Goal: Task Accomplishment & Management: Manage account settings

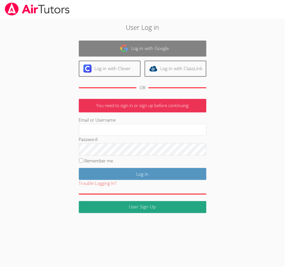
click at [134, 44] on link "Log in with Google" at bounding box center [143, 49] width 128 height 16
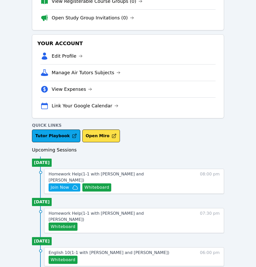
scroll to position [85, 0]
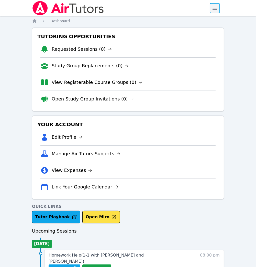
click at [213, 10] on span "button" at bounding box center [214, 8] width 11 height 11
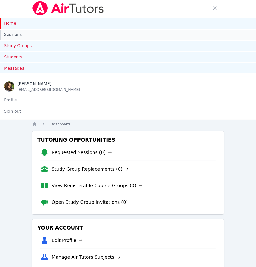
click at [15, 34] on link "Sessions" at bounding box center [128, 35] width 256 height 10
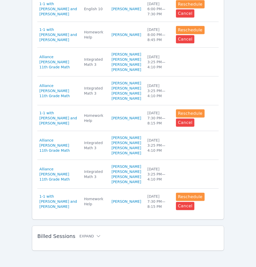
scroll to position [396, 0]
click at [96, 237] on icon at bounding box center [98, 236] width 5 height 5
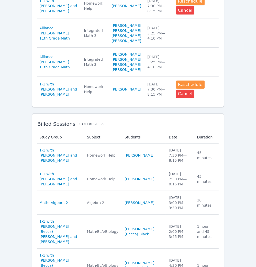
scroll to position [566, 0]
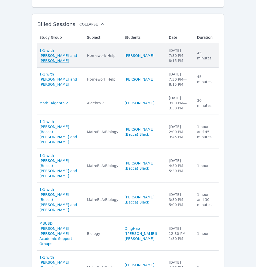
click at [69, 63] on span "1-1 with [PERSON_NAME] and [PERSON_NAME]" at bounding box center [59, 55] width 41 height 15
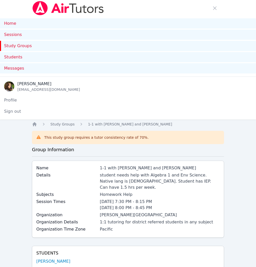
scroll to position [396, 0]
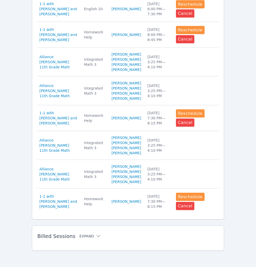
drag, startPoint x: 85, startPoint y: 235, endPoint x: 91, endPoint y: 234, distance: 6.6
click at [85, 235] on button "Expand" at bounding box center [90, 236] width 22 height 5
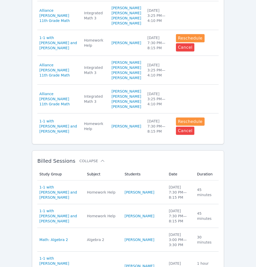
scroll to position [481, 0]
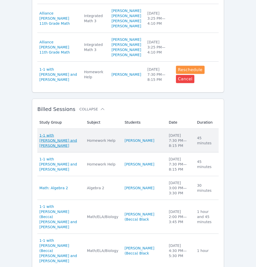
click at [73, 148] on span "1-1 with [PERSON_NAME] and [PERSON_NAME]" at bounding box center [59, 140] width 41 height 15
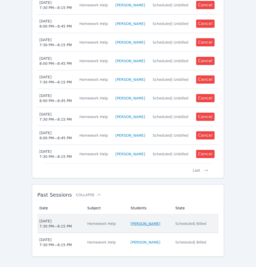
click at [141, 221] on link "Daniel Shekhtman" at bounding box center [146, 223] width 30 height 5
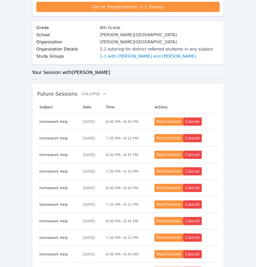
scroll to position [343, 0]
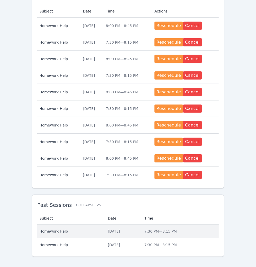
click at [141, 228] on td "Date Thu Sep 4" at bounding box center [123, 232] width 37 height 14
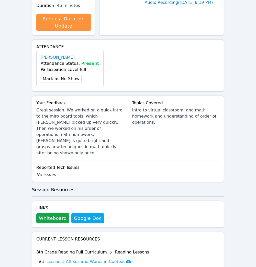
scroll to position [312, 0]
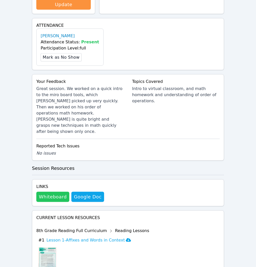
click at [49, 192] on button "Whiteboard" at bounding box center [52, 197] width 33 height 10
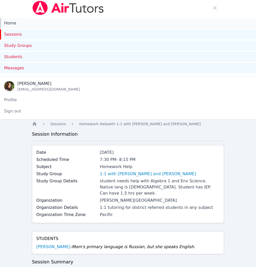
scroll to position [0, 0]
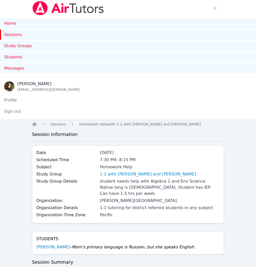
click at [44, 4] on img at bounding box center [68, 8] width 72 height 14
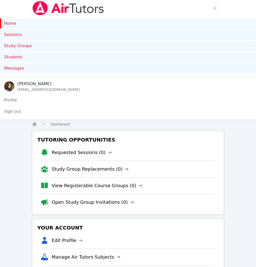
click at [12, 25] on link "Home" at bounding box center [128, 23] width 256 height 10
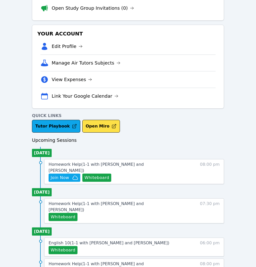
scroll to position [198, 0]
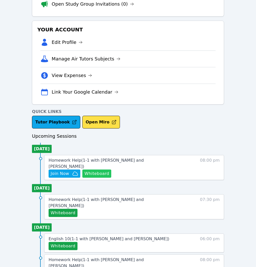
click at [102, 170] on button "Whiteboard" at bounding box center [96, 174] width 29 height 8
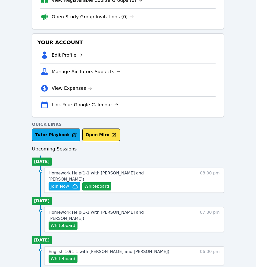
scroll to position [0, 0]
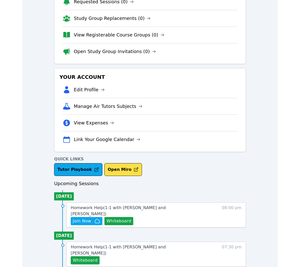
scroll to position [57, 0]
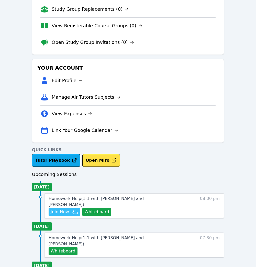
click at [65, 209] on span "Join Now" at bounding box center [60, 212] width 18 height 6
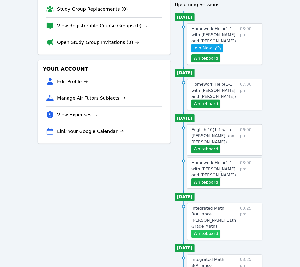
click at [209, 230] on button "Whiteboard" at bounding box center [206, 234] width 29 height 8
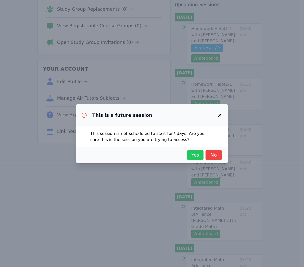
click at [200, 154] on span "Yes" at bounding box center [195, 155] width 11 height 7
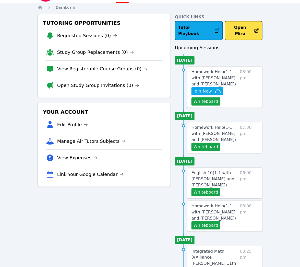
scroll to position [0, 0]
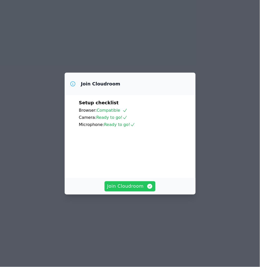
click at [106, 191] on button "Join Cloudroom" at bounding box center [129, 187] width 51 height 10
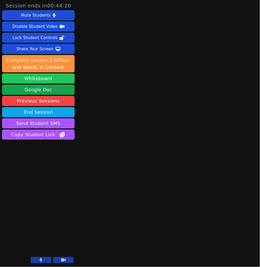
click at [52, 80] on button "Whiteboard" at bounding box center [38, 79] width 73 height 10
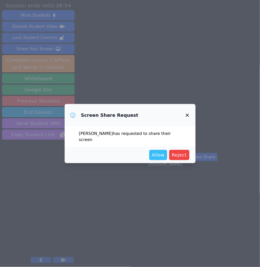
click at [164, 150] on button "Allow" at bounding box center [158, 155] width 18 height 10
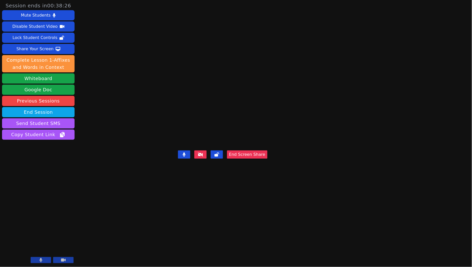
click at [184, 130] on video at bounding box center [222, 123] width 77 height 50
click at [199, 98] on video at bounding box center [222, 123] width 77 height 50
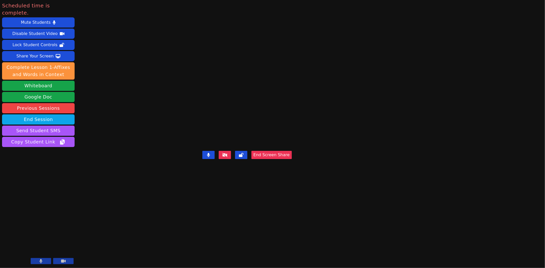
click at [260, 159] on button "End Screen Share" at bounding box center [271, 155] width 40 height 8
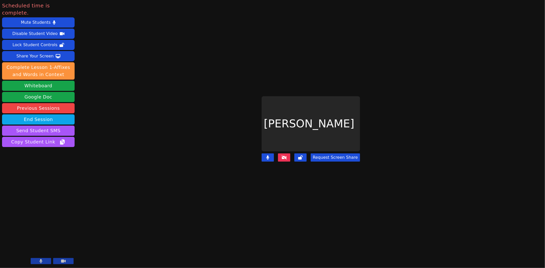
click at [260, 154] on button at bounding box center [284, 158] width 12 height 8
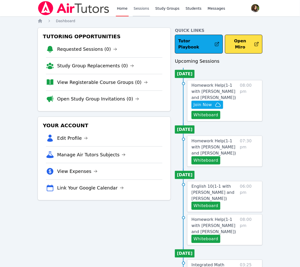
click at [141, 10] on link "Sessions" at bounding box center [142, 8] width 18 height 16
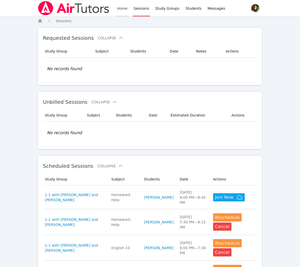
click at [123, 7] on link "Home" at bounding box center [122, 8] width 13 height 16
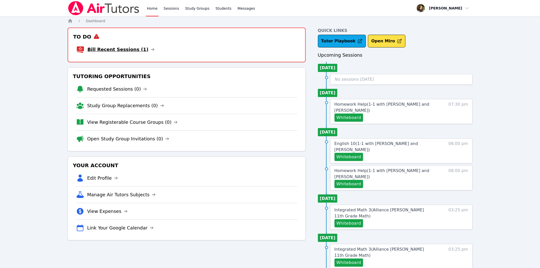
click at [126, 50] on link "Bill Recent Sessions (1)" at bounding box center [121, 49] width 67 height 7
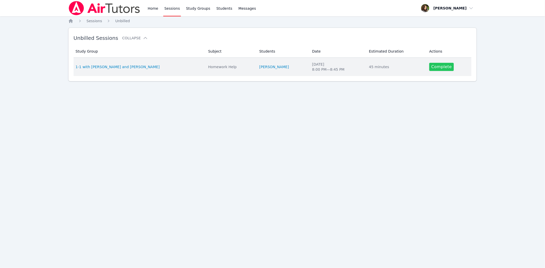
click at [434, 67] on link "Complete" at bounding box center [441, 67] width 25 height 8
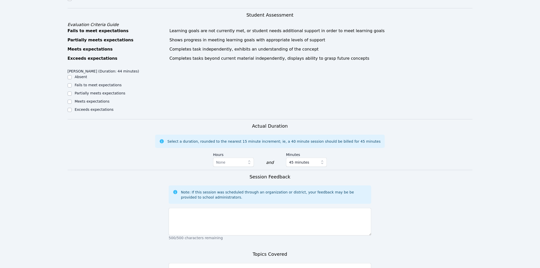
scroll to position [198, 0]
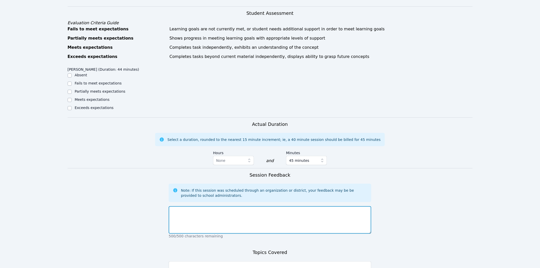
click at [230, 206] on textarea at bounding box center [270, 220] width 203 height 28
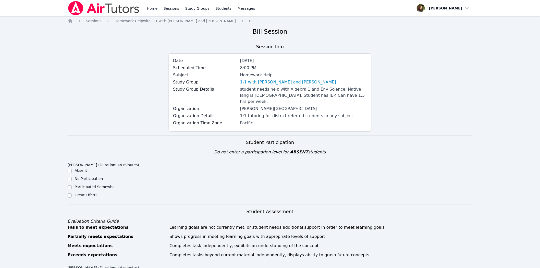
click at [153, 11] on link "Home" at bounding box center [152, 8] width 13 height 16
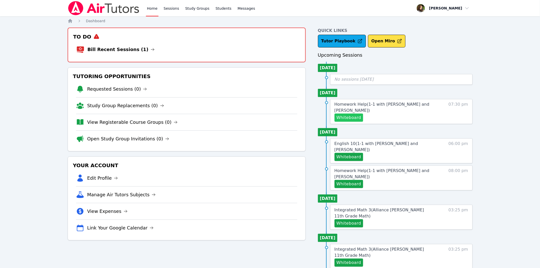
click at [358, 115] on button "Whiteboard" at bounding box center [349, 118] width 29 height 8
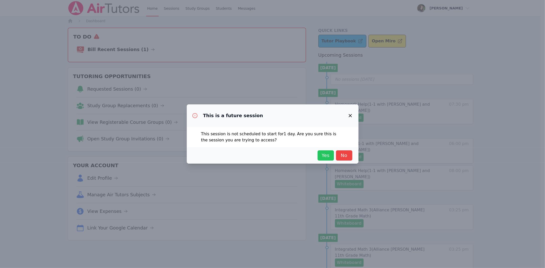
click at [325, 152] on span "Yes" at bounding box center [325, 155] width 11 height 7
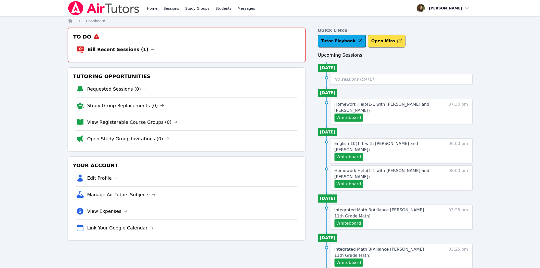
click at [211, 45] on li "Bill Recent Sessions (1)" at bounding box center [186, 49] width 221 height 16
click at [110, 53] on link "Bill Recent Sessions (1)" at bounding box center [121, 49] width 67 height 7
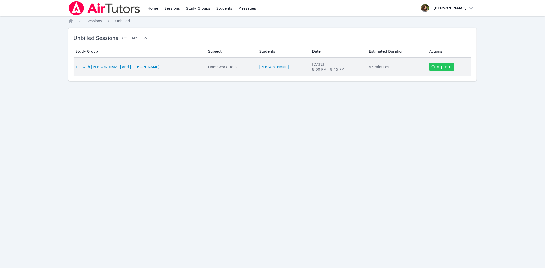
click at [441, 66] on link "Complete" at bounding box center [441, 67] width 25 height 8
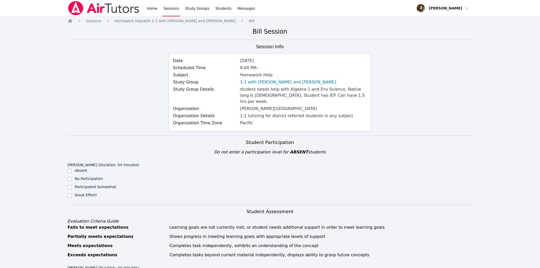
click at [78, 193] on label "Great Effort!" at bounding box center [86, 195] width 22 height 4
click at [72, 194] on input "Great Effort!" at bounding box center [70, 196] width 4 height 4
checkbox input "true"
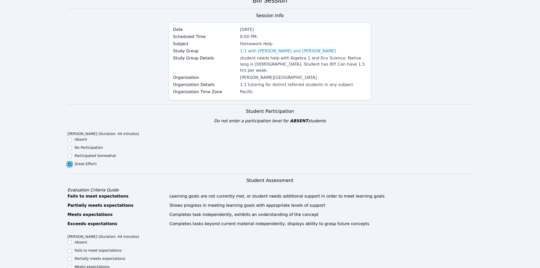
scroll to position [113, 0]
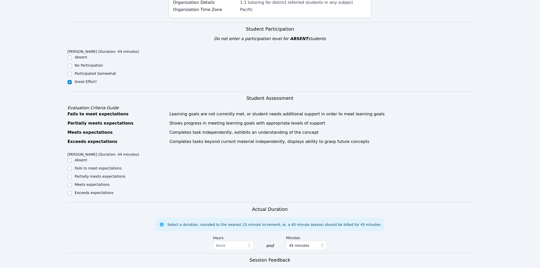
click at [90, 183] on label "Meets expectations" at bounding box center [92, 185] width 35 height 4
click at [72, 183] on input "Meets expectations" at bounding box center [70, 185] width 4 height 4
checkbox input "true"
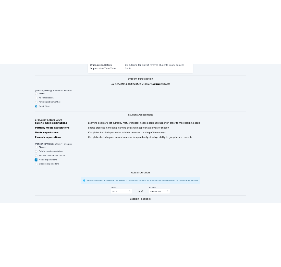
scroll to position [255, 0]
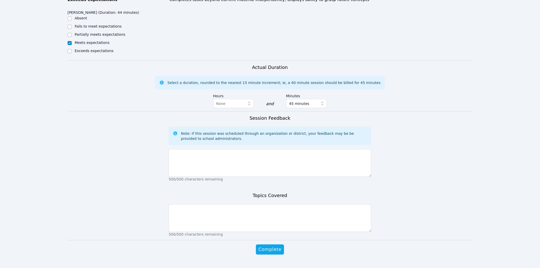
click at [93, 32] on label "Partially meets expectations" at bounding box center [100, 34] width 51 height 4
click at [72, 33] on input "Partially meets expectations" at bounding box center [70, 35] width 4 height 4
checkbox input "true"
checkbox input "false"
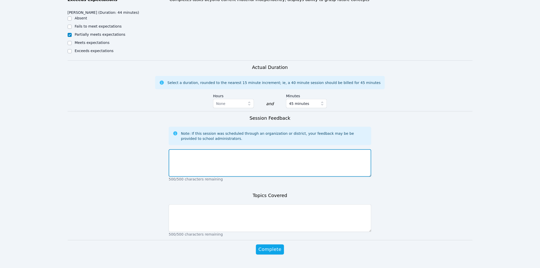
click at [216, 159] on textarea at bounding box center [270, 163] width 203 height 28
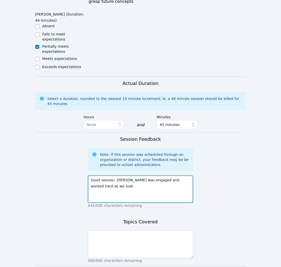
scroll to position [334, 0]
click at [92, 175] on textarea "Good session. [PERSON_NAME] was engaged and worked hard as we look" at bounding box center [140, 189] width 105 height 28
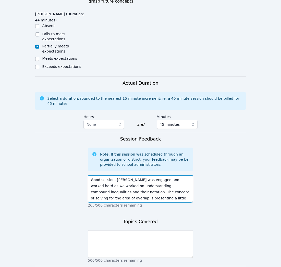
scroll to position [4, 0]
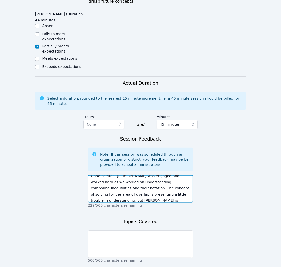
type textarea "Good session. [PERSON_NAME] was engaged and worked hard as we worked on underst…"
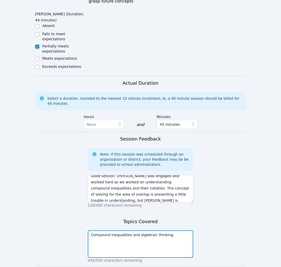
scroll to position [6, 0]
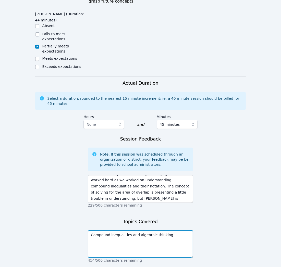
type textarea "Compound inequalities and algebraic thinking."
